Goal: Task Accomplishment & Management: Manage account settings

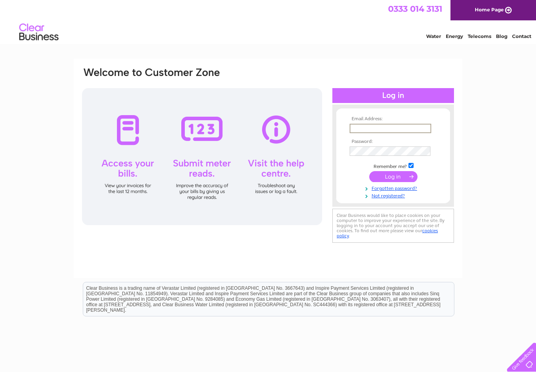
type input "Ianrmramsay@gmail.com"
click at [393, 177] on input "submit" at bounding box center [393, 176] width 48 height 11
click at [399, 177] on input "submit" at bounding box center [393, 176] width 48 height 11
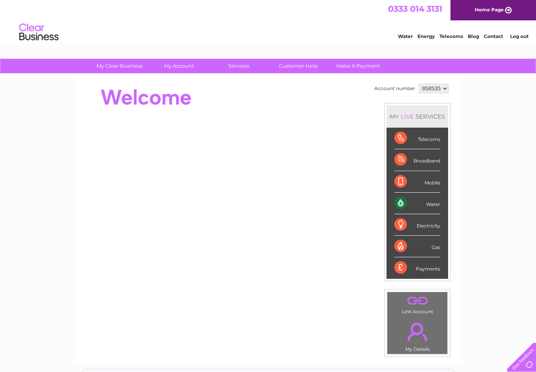
click at [425, 205] on div "Water" at bounding box center [417, 204] width 46 height 22
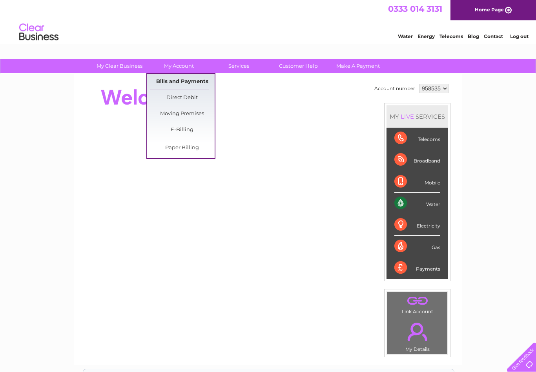
click at [193, 85] on link "Bills and Payments" at bounding box center [182, 82] width 65 height 16
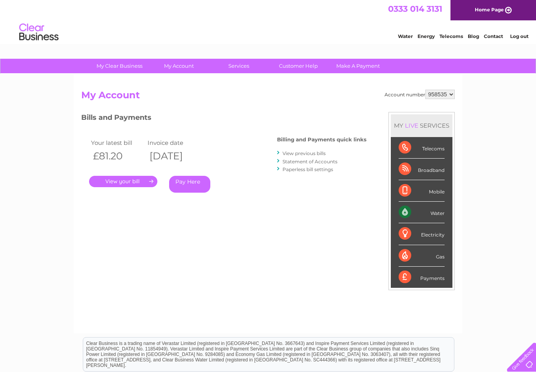
click at [316, 153] on link "View previous bills" at bounding box center [303, 154] width 43 height 6
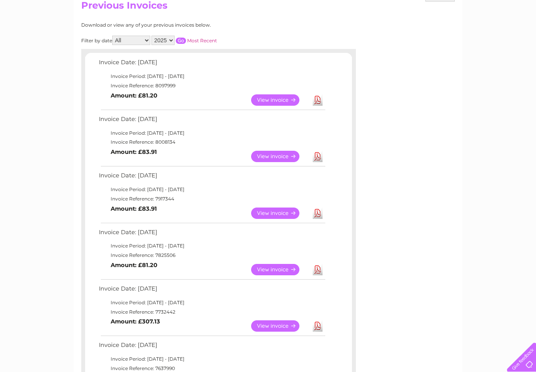
scroll to position [85, 0]
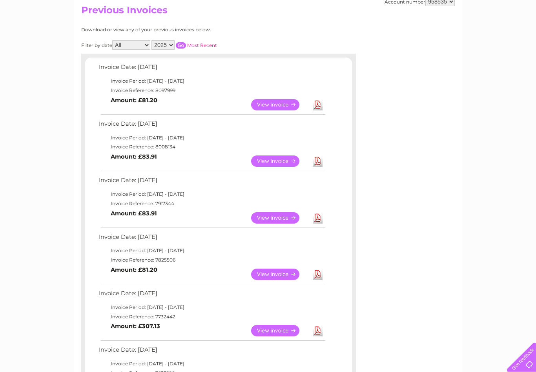
click at [283, 106] on link "View" at bounding box center [280, 104] width 58 height 11
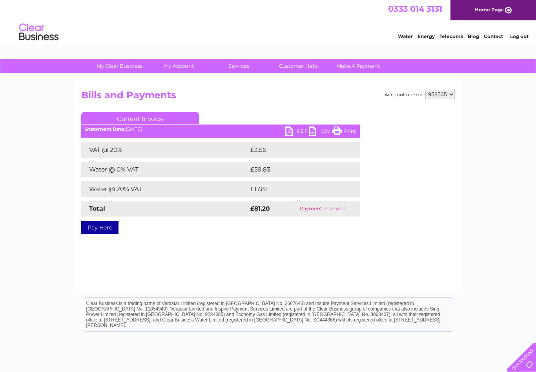
click at [289, 134] on link "PDF" at bounding box center [297, 132] width 24 height 11
click at [525, 34] on link "Log out" at bounding box center [519, 36] width 18 height 6
